Goal: Manage account settings

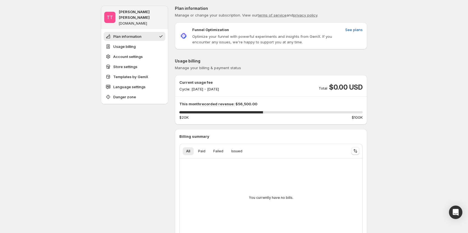
drag, startPoint x: 29, startPoint y: 162, endPoint x: 53, endPoint y: 127, distance: 42.1
